Goal: Task Accomplishment & Management: Manage account settings

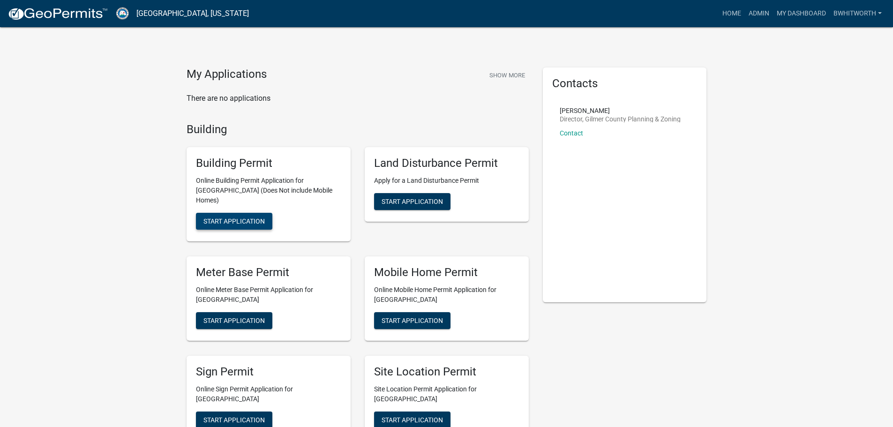
drag, startPoint x: 228, startPoint y: 207, endPoint x: 226, endPoint y: 15, distance: 191.7
click at [750, 14] on link "Admin" at bounding box center [759, 14] width 28 height 18
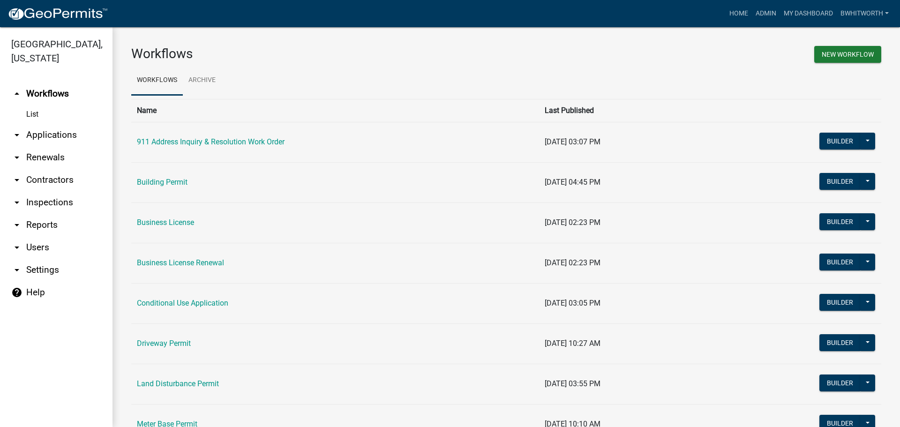
click at [45, 135] on link "arrow_drop_down Applications" at bounding box center [56, 135] width 112 height 22
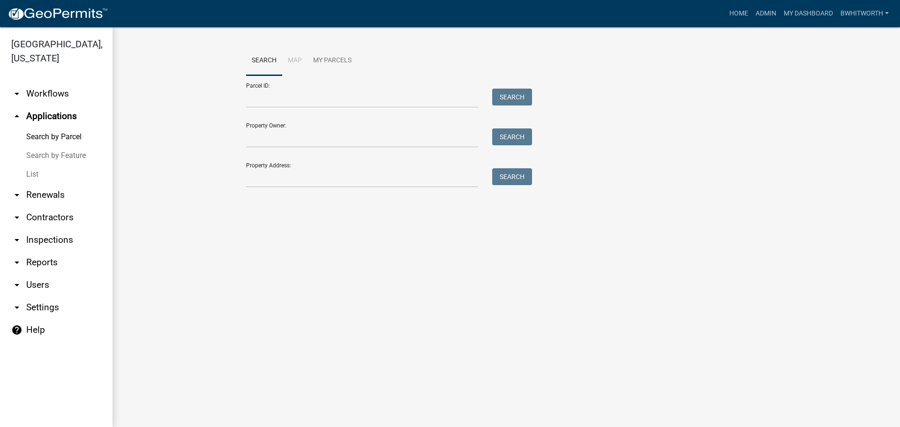
click at [33, 174] on link "List" at bounding box center [56, 174] width 112 height 19
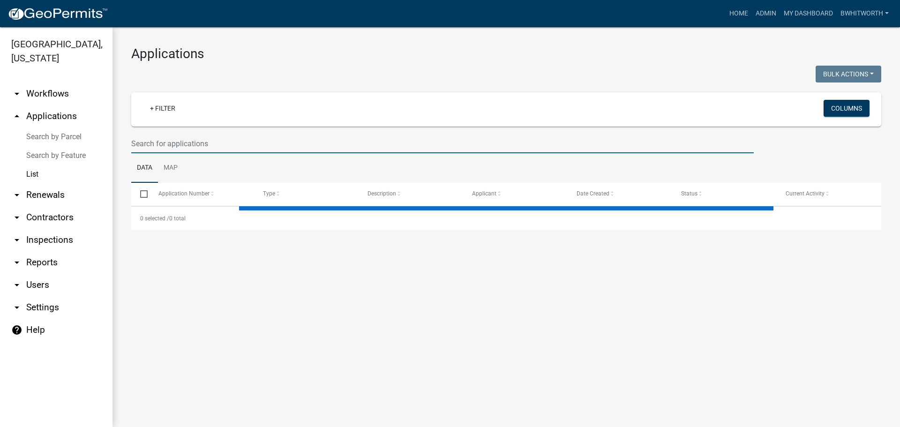
click at [170, 146] on input "text" at bounding box center [442, 143] width 622 height 19
select select "3: 100"
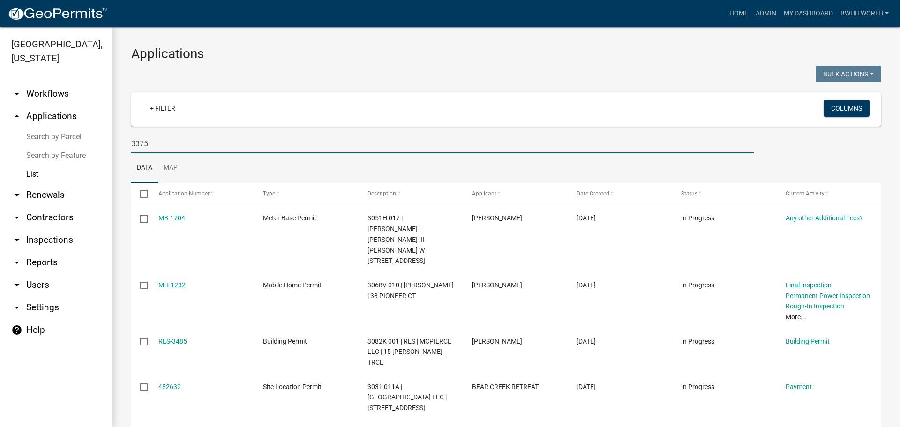
type input "3375"
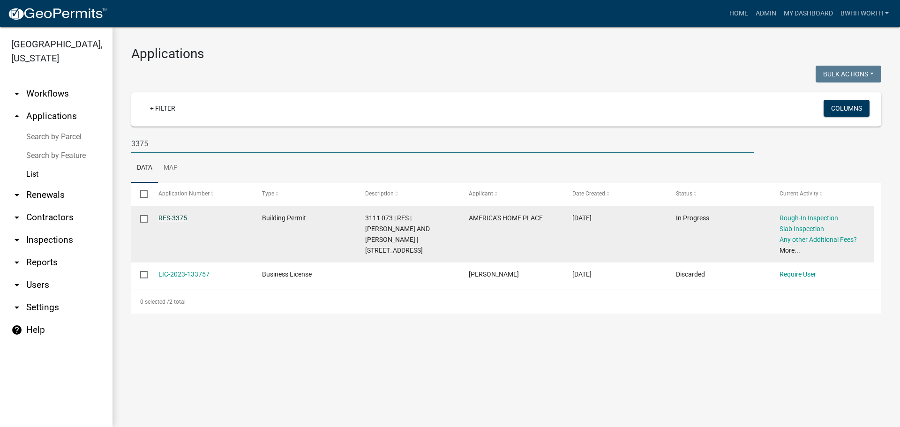
click at [174, 217] on link "RES-3375" at bounding box center [172, 217] width 29 height 7
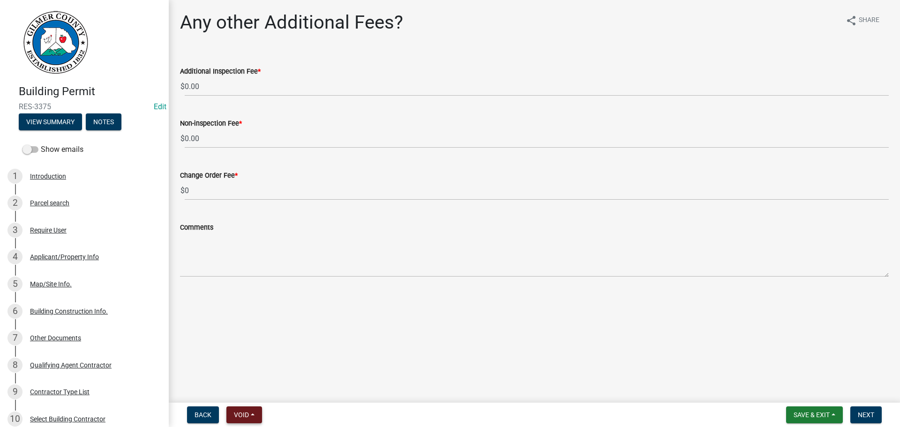
click at [236, 412] on span "Void" at bounding box center [241, 414] width 15 height 7
click at [244, 390] on button "Void" at bounding box center [263, 390] width 75 height 22
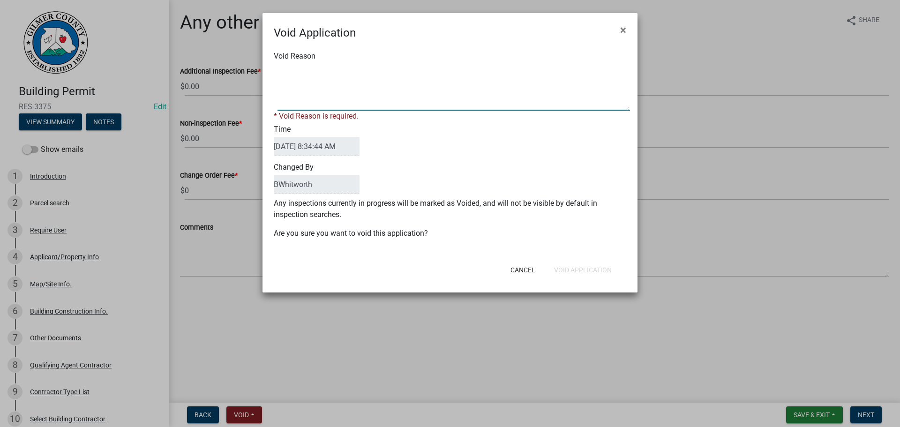
click at [315, 92] on textarea "Void Reason" at bounding box center [453, 87] width 352 height 47
type textarea "PERMIT FEE REFUNDED DUE TO NO SITE DISTANCE ON [GEOGRAPHIC_DATA]"
click at [567, 266] on button "Void Application" at bounding box center [583, 270] width 73 height 17
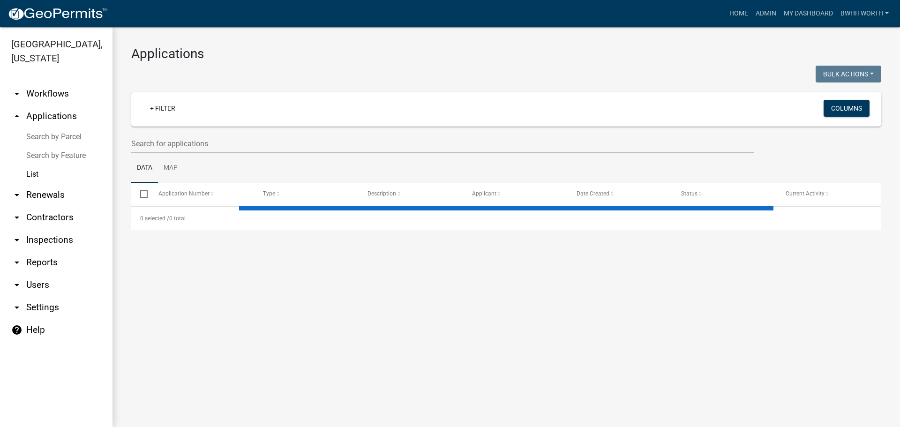
select select "3: 100"
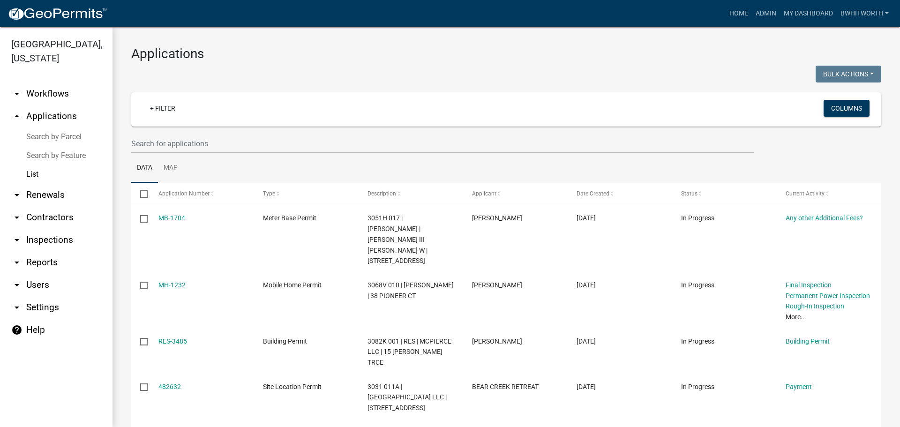
drag, startPoint x: 356, startPoint y: 56, endPoint x: 337, endPoint y: 51, distance: 19.9
click at [356, 56] on h3 "Applications" at bounding box center [506, 54] width 750 height 16
drag, startPoint x: 281, startPoint y: 138, endPoint x: 334, endPoint y: 144, distance: 53.7
click at [281, 138] on input "text" at bounding box center [442, 143] width 622 height 19
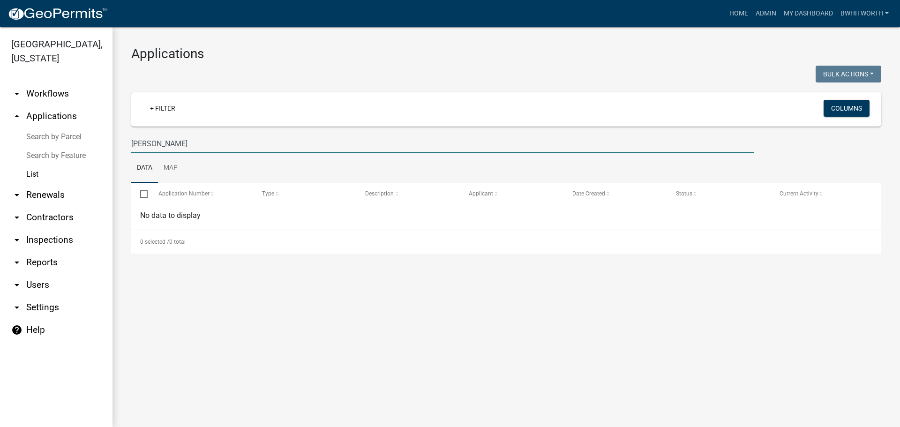
click at [202, 152] on input "[PERSON_NAME]" at bounding box center [442, 143] width 622 height 19
drag, startPoint x: 158, startPoint y: 142, endPoint x: 61, endPoint y: 125, distance: 98.5
click at [62, 125] on div "[GEOGRAPHIC_DATA], [US_STATE] arrow_drop_down Workflows List arrow_drop_up Appl…" at bounding box center [450, 227] width 900 height 400
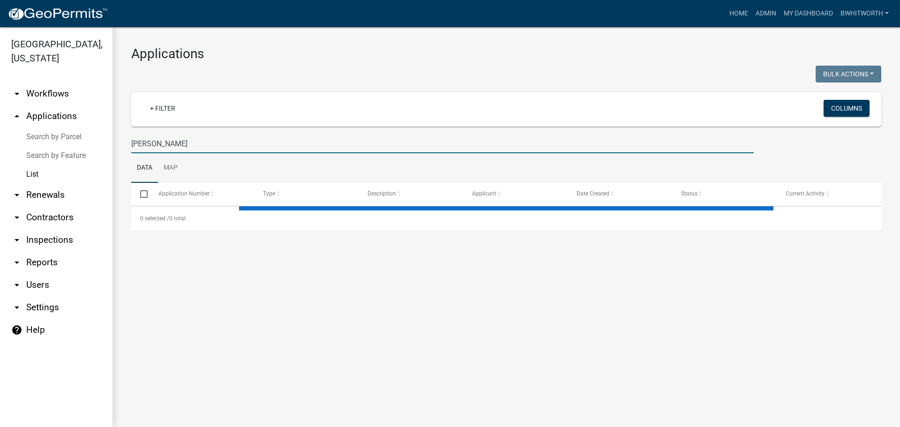
drag, startPoint x: 180, startPoint y: 141, endPoint x: 21, endPoint y: 144, distance: 158.9
click at [21, 144] on div "[GEOGRAPHIC_DATA], [US_STATE] arrow_drop_down Workflows List arrow_drop_up Appl…" at bounding box center [450, 227] width 900 height 400
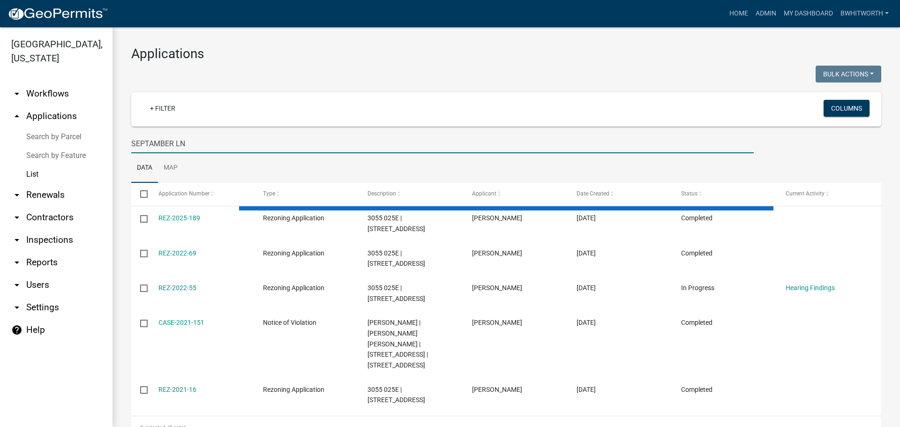
click at [154, 142] on input "SEPTAMBER LN" at bounding box center [442, 143] width 622 height 19
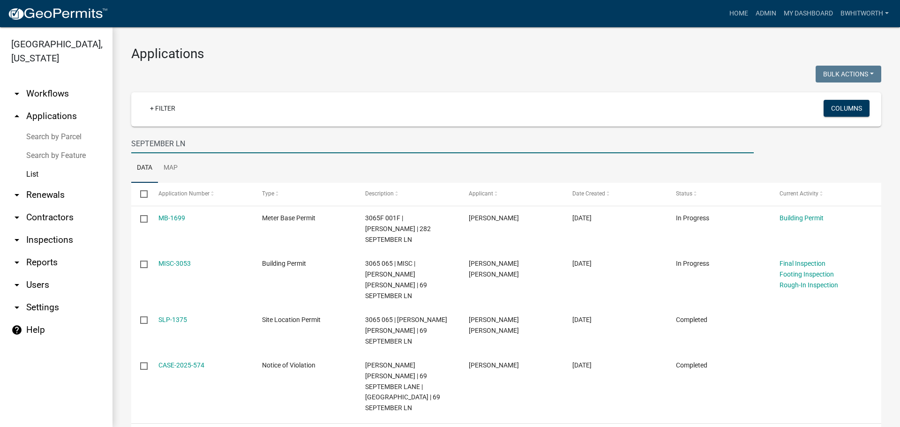
type input "SEPTEMBER LN"
